Goal: Transaction & Acquisition: Purchase product/service

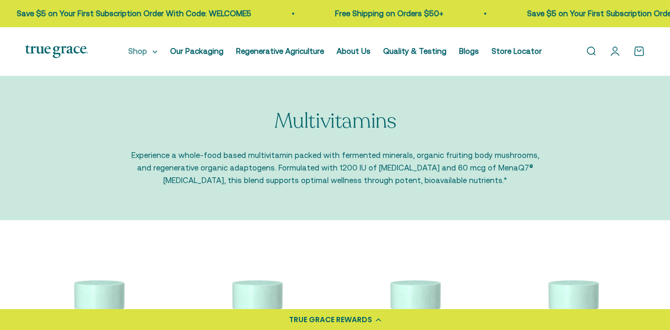
click at [143, 51] on summary "Shop" at bounding box center [142, 51] width 29 height 13
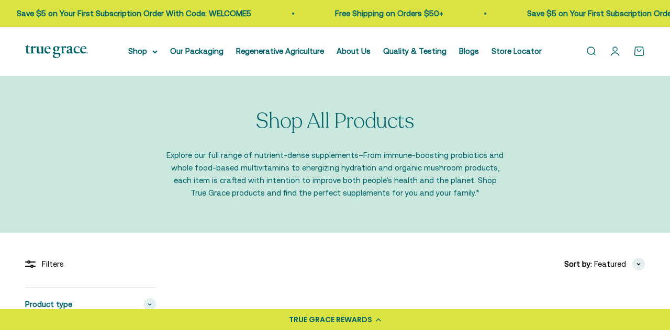
scroll to position [180, 0]
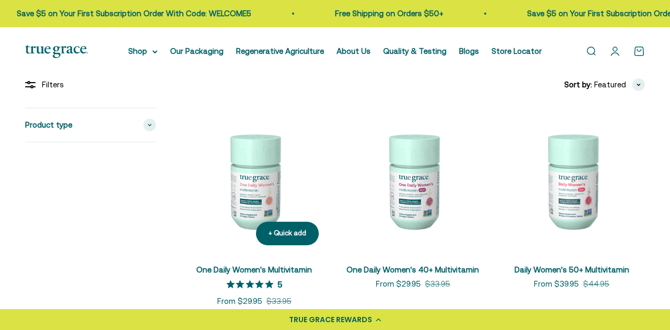
click at [253, 201] on img at bounding box center [254, 181] width 146 height 146
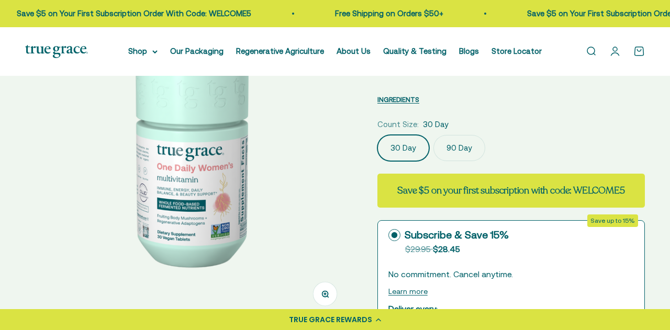
scroll to position [108, 0]
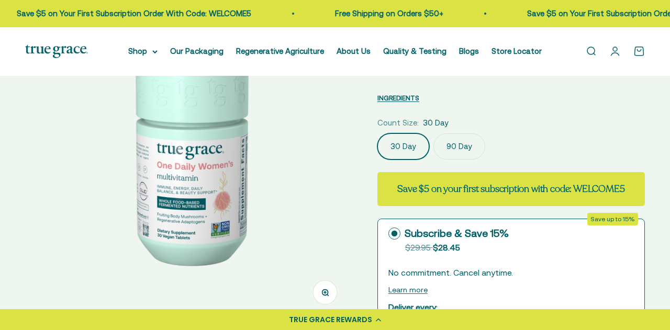
click at [225, 180] on img at bounding box center [188, 156] width 327 height 327
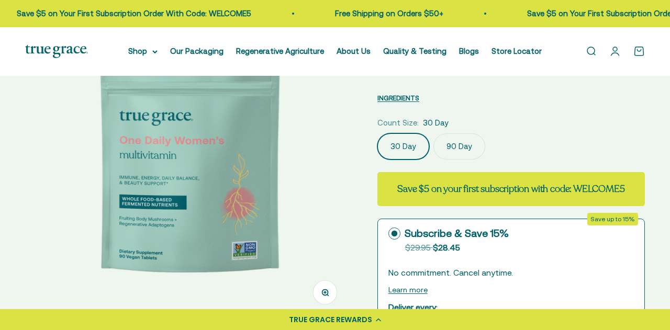
scroll to position [0, 333]
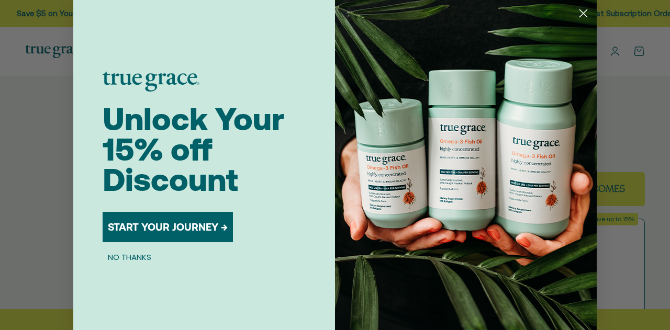
click at [583, 16] on circle "Close dialog" at bounding box center [583, 13] width 17 height 17
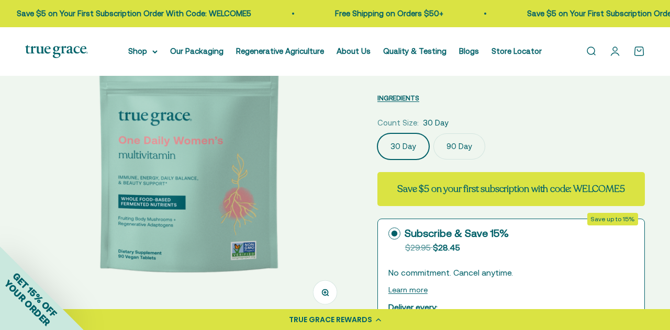
click at [208, 217] on img at bounding box center [188, 156] width 327 height 327
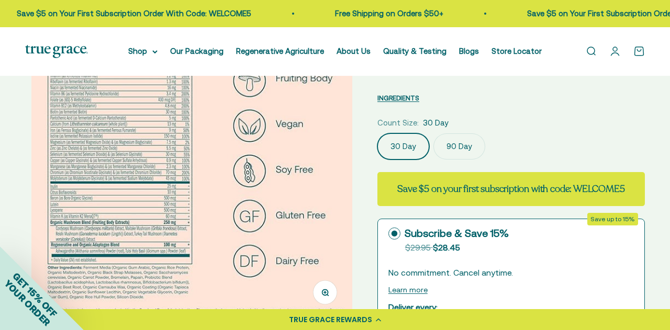
scroll to position [0, 666]
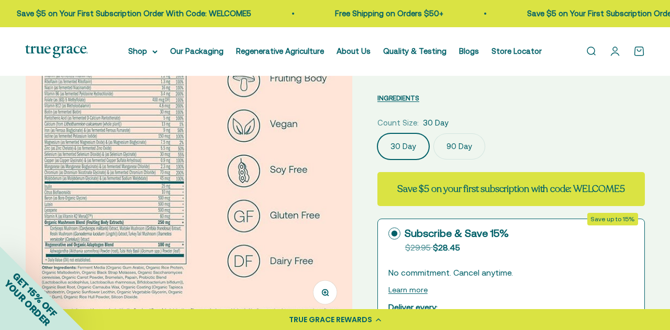
click at [320, 291] on button "Zoom" at bounding box center [325, 293] width 24 height 24
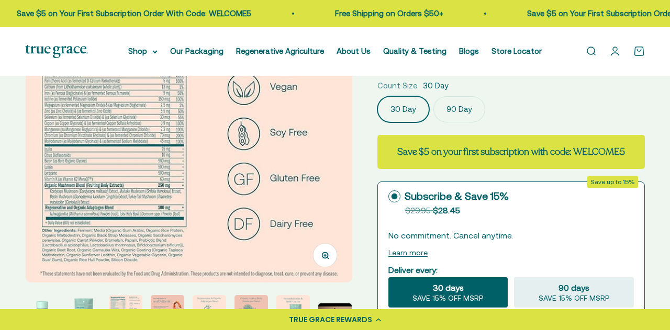
scroll to position [120, 0]
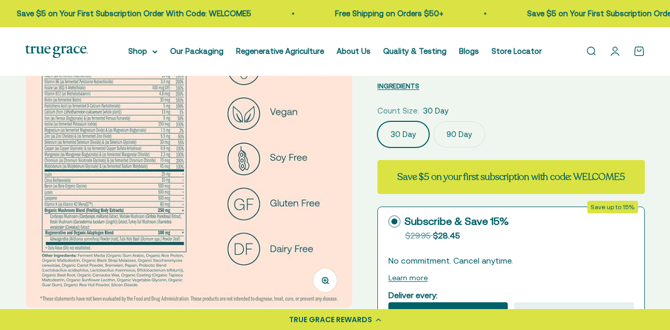
click at [450, 132] on label "90 Day" at bounding box center [459, 134] width 52 height 26
click at [377, 121] on input "90 Day" at bounding box center [377, 121] width 1 height 1
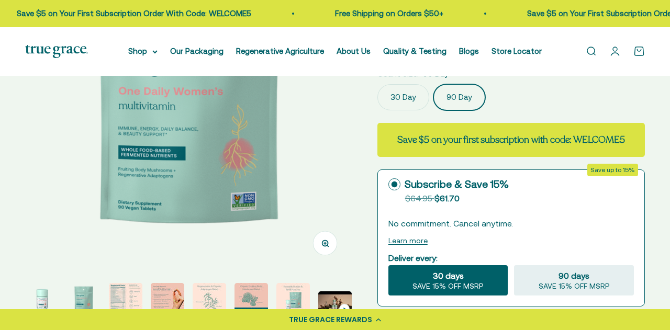
scroll to position [154, 0]
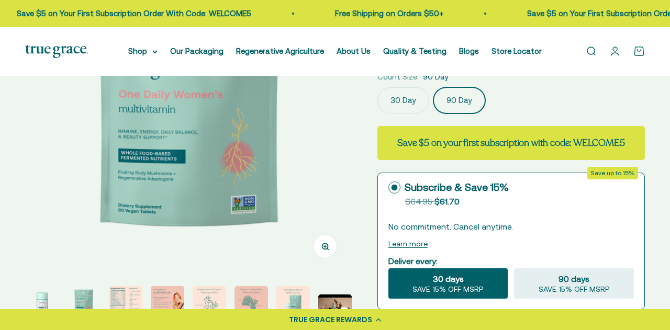
click at [409, 102] on label "30 Day" at bounding box center [403, 100] width 52 height 26
click at [377, 87] on input "30 Day" at bounding box center [377, 87] width 1 height 1
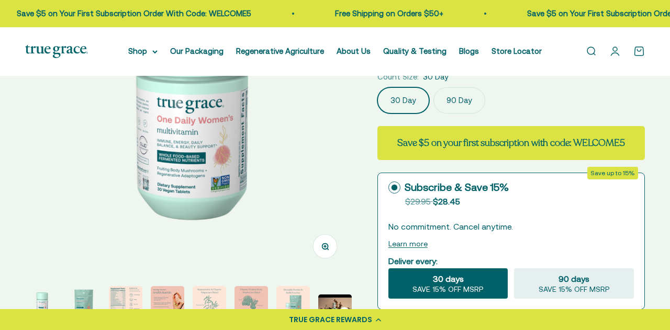
click at [465, 94] on label "90 Day" at bounding box center [459, 100] width 52 height 26
click at [377, 87] on input "90 Day" at bounding box center [377, 87] width 1 height 1
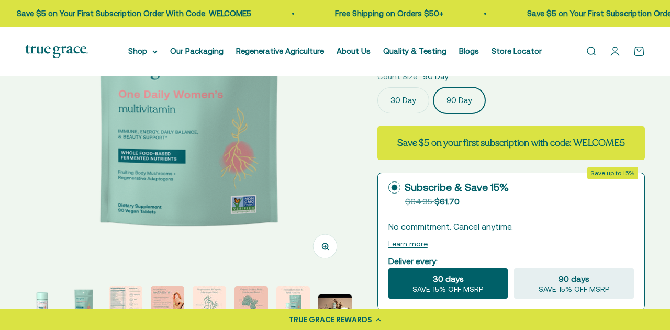
click at [415, 96] on label "30 Day" at bounding box center [403, 100] width 52 height 26
click at [377, 87] on input "30 Day" at bounding box center [377, 87] width 1 height 1
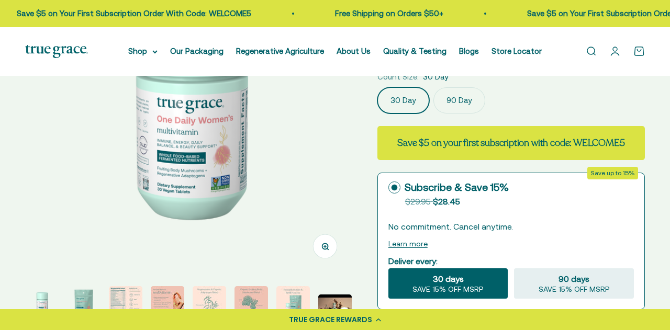
click at [461, 96] on label "90 Day" at bounding box center [459, 100] width 52 height 26
click at [377, 87] on input "90 Day" at bounding box center [377, 87] width 1 height 1
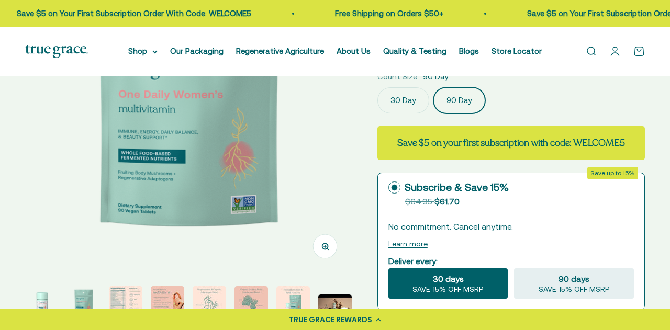
click at [394, 99] on label "30 Day" at bounding box center [403, 100] width 52 height 26
click at [377, 87] on input "30 Day" at bounding box center [377, 87] width 1 height 1
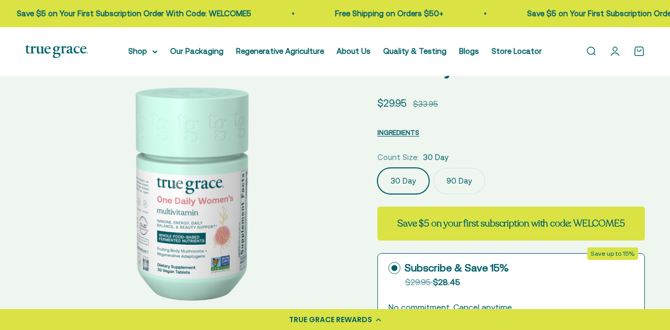
scroll to position [64, 0]
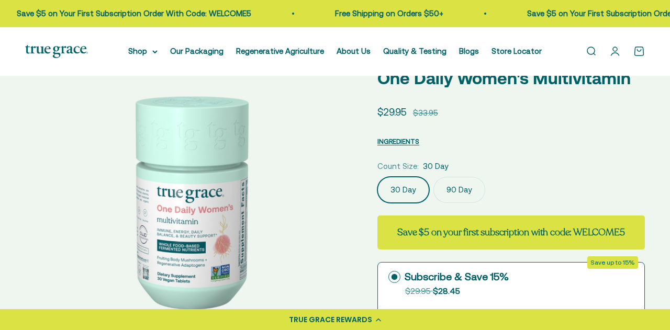
click at [450, 194] on label "90 Day" at bounding box center [459, 190] width 52 height 26
click at [377, 177] on input "90 Day" at bounding box center [377, 176] width 1 height 1
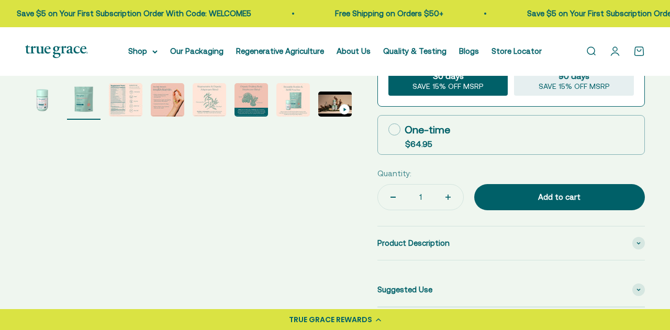
scroll to position [358, 0]
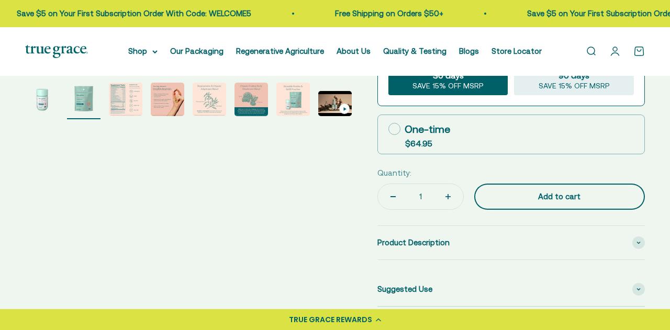
click at [551, 195] on div "Add to cart" at bounding box center [559, 197] width 129 height 13
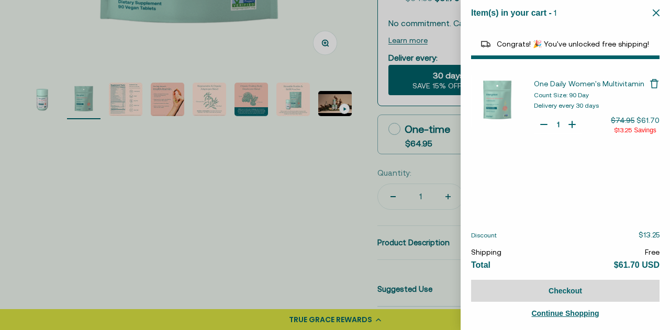
select select "40058329235648"
select select "44878157185238"
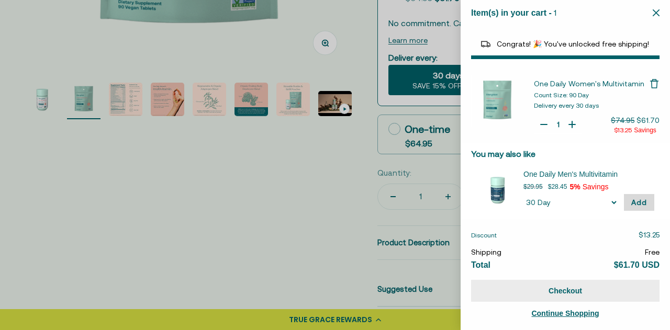
click at [554, 293] on button "Checkout" at bounding box center [565, 291] width 188 height 22
